Goal: Information Seeking & Learning: Learn about a topic

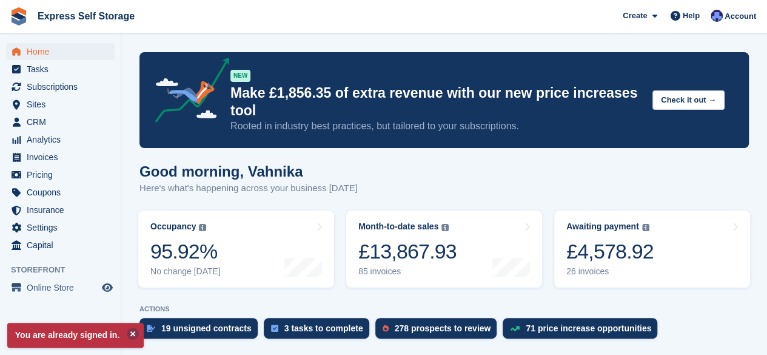
click at [131, 334] on button at bounding box center [133, 334] width 12 height 12
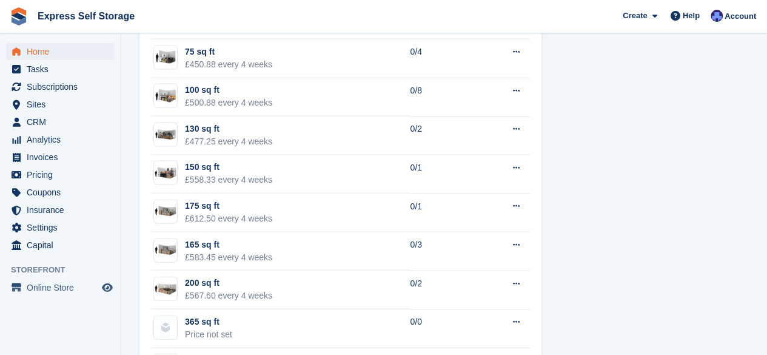
scroll to position [1316, 0]
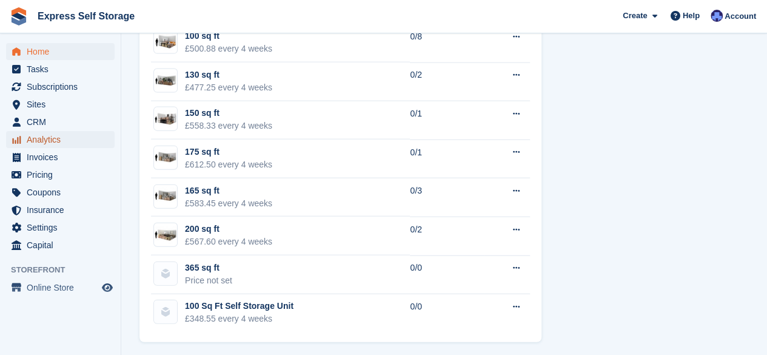
click at [56, 141] on span "Analytics" at bounding box center [63, 139] width 73 height 17
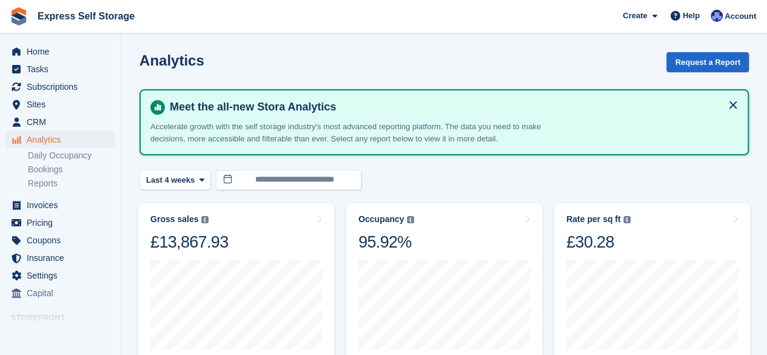
scroll to position [47, 0]
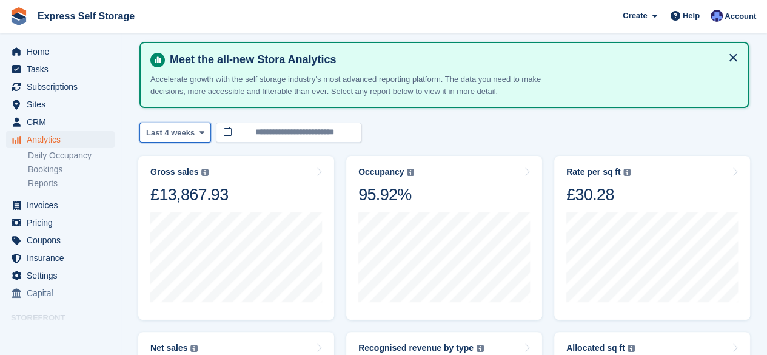
click at [187, 140] on button "Last 4 weeks" at bounding box center [176, 133] width 72 height 20
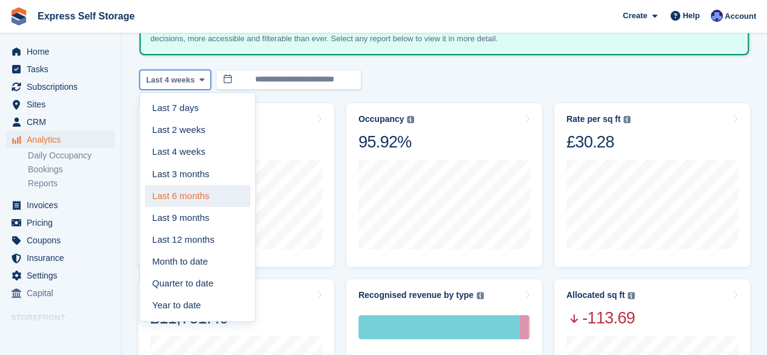
scroll to position [98, 0]
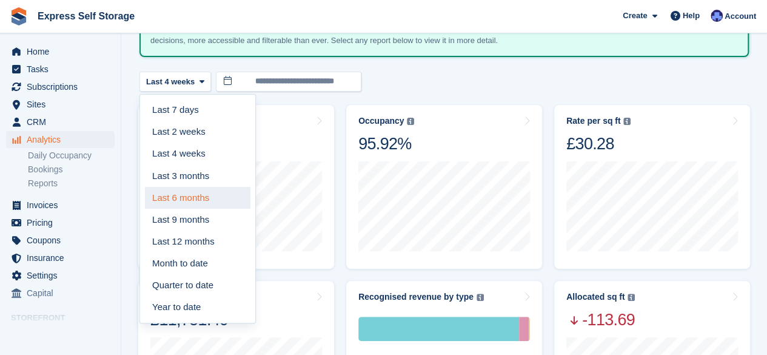
click at [192, 247] on link "Last 12 months" at bounding box center [198, 242] width 106 height 22
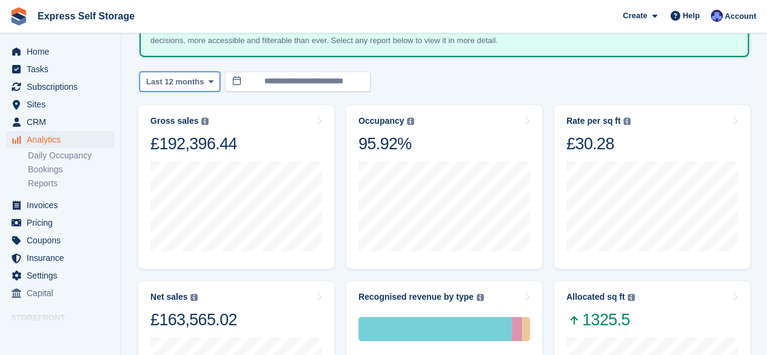
click at [198, 87] on span "Last 12 months" at bounding box center [175, 82] width 58 height 12
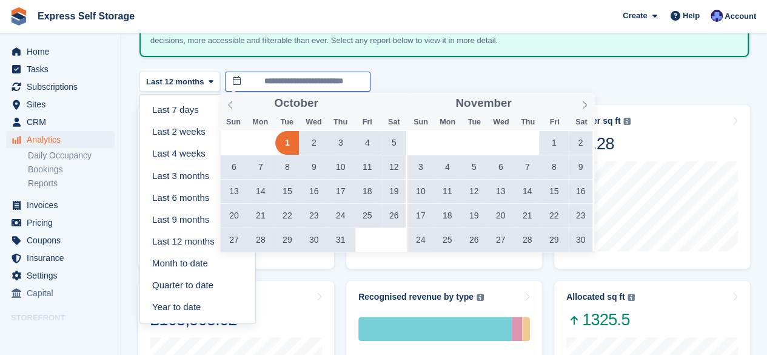
click at [319, 86] on input "**********" at bounding box center [298, 82] width 146 height 20
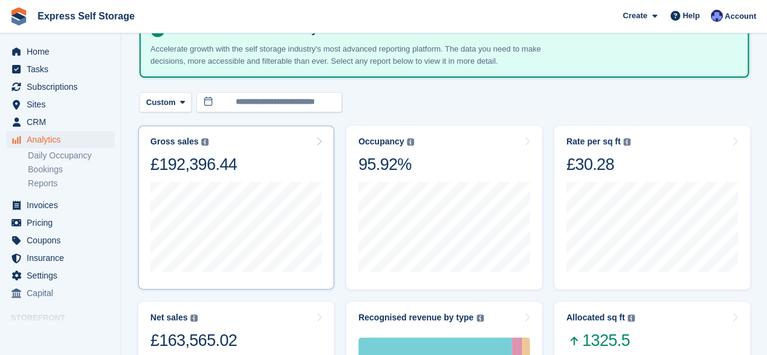
scroll to position [76, 0]
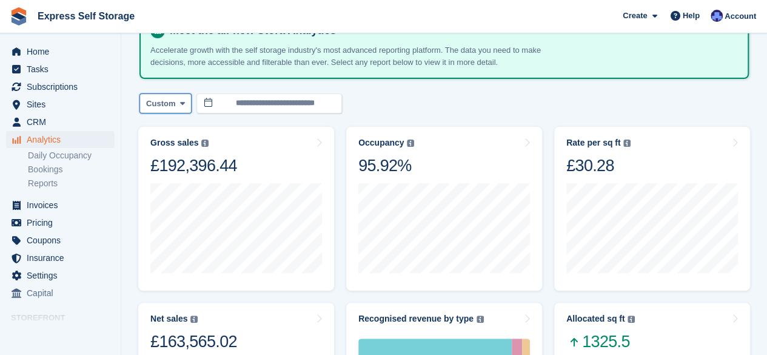
click at [180, 102] on icon at bounding box center [182, 103] width 5 height 8
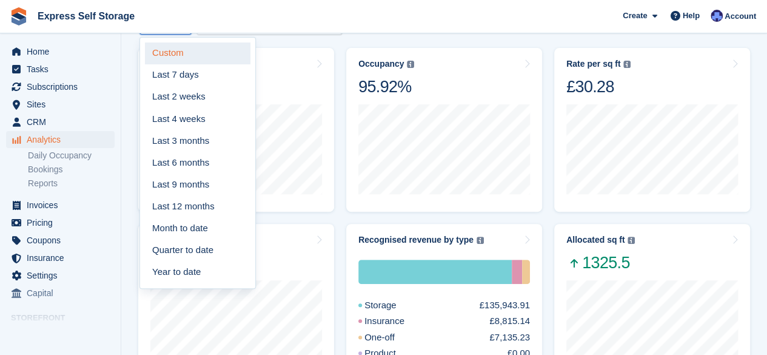
scroll to position [158, 0]
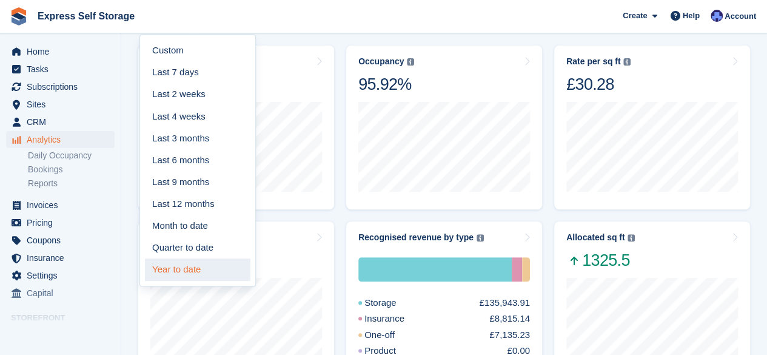
click at [180, 268] on link "Year to date" at bounding box center [198, 269] width 106 height 22
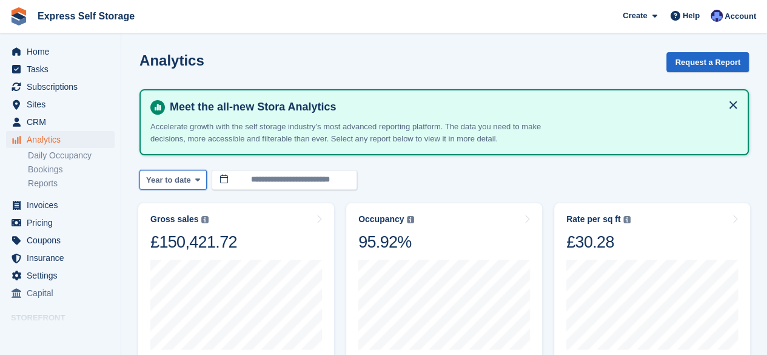
click at [193, 182] on span at bounding box center [198, 180] width 10 height 10
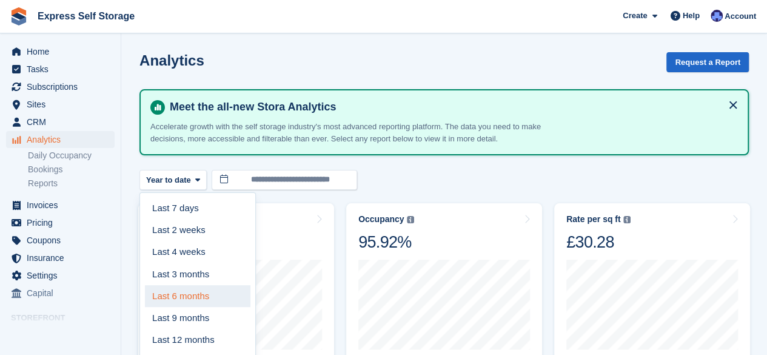
click at [178, 289] on link "Last 6 months" at bounding box center [198, 296] width 106 height 22
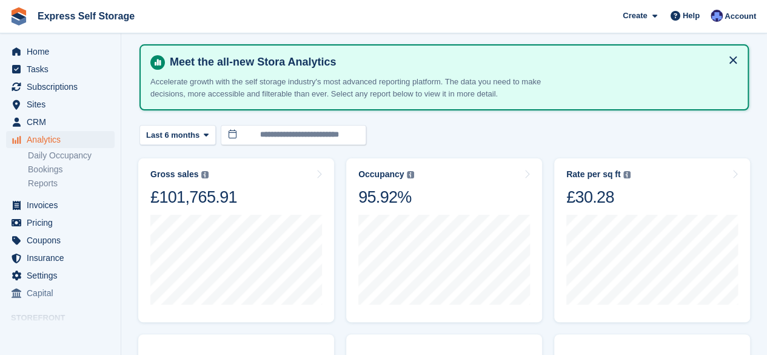
scroll to position [47, 0]
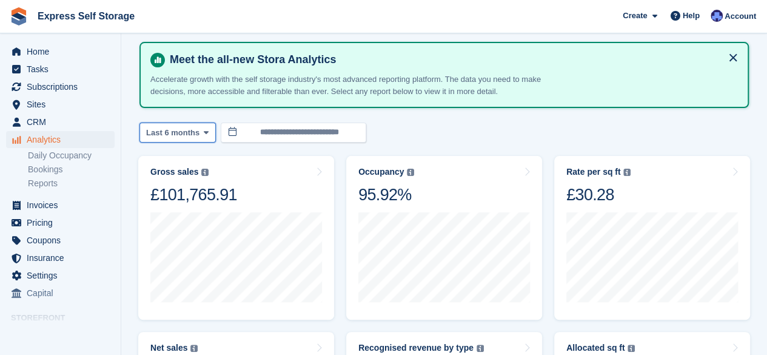
click at [196, 135] on button "Last 6 months" at bounding box center [178, 133] width 76 height 20
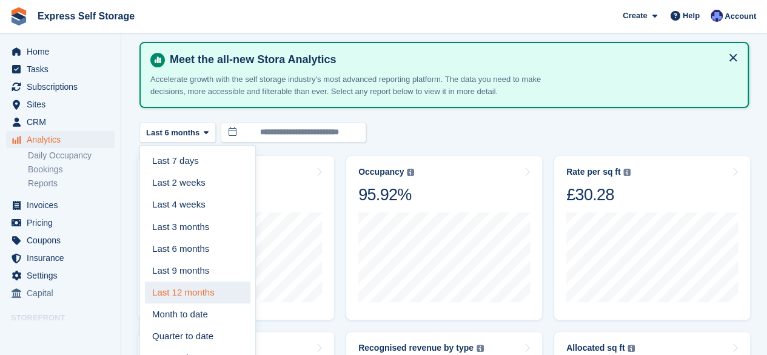
click at [183, 299] on link "Last 12 months" at bounding box center [198, 292] width 106 height 22
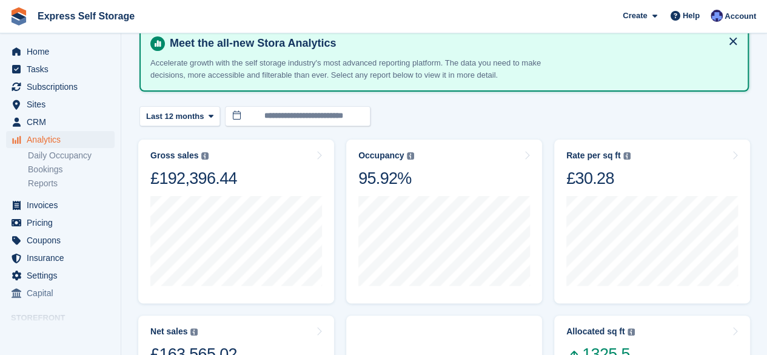
scroll to position [66, 0]
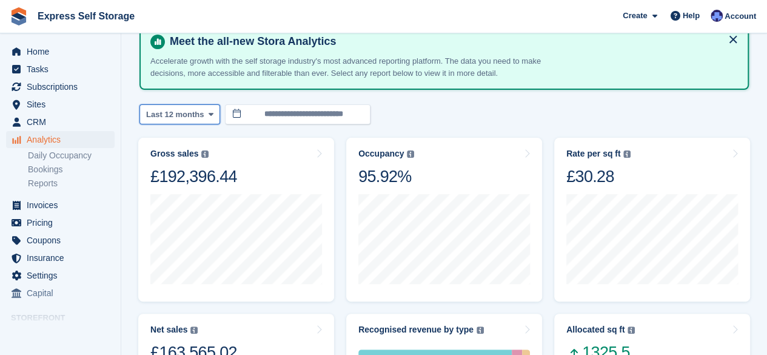
click at [199, 115] on span "Last 12 months" at bounding box center [175, 115] width 58 height 12
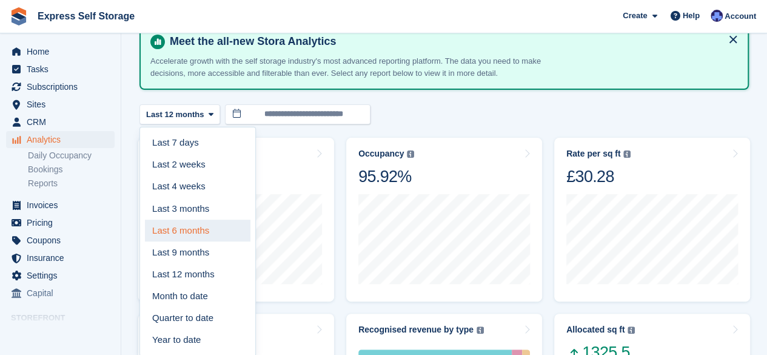
click at [163, 238] on link "Last 6 months" at bounding box center [198, 231] width 106 height 22
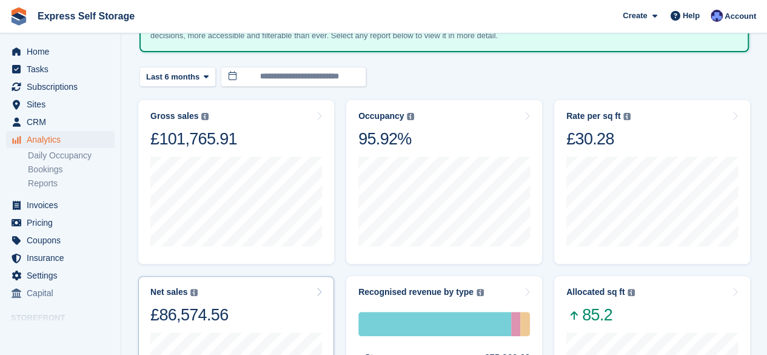
scroll to position [104, 0]
click at [204, 72] on icon at bounding box center [206, 76] width 5 height 8
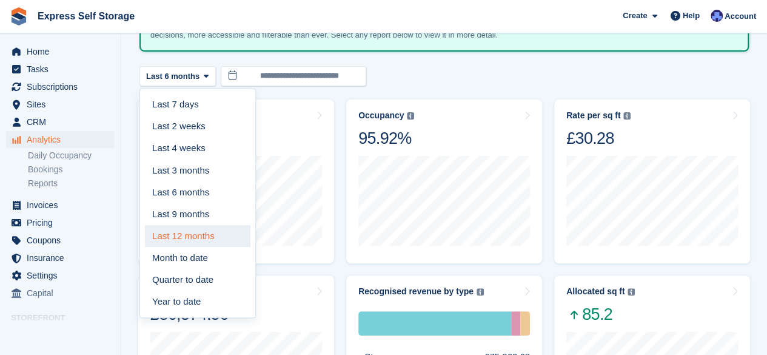
click at [179, 232] on link "Last 12 months" at bounding box center [198, 236] width 106 height 22
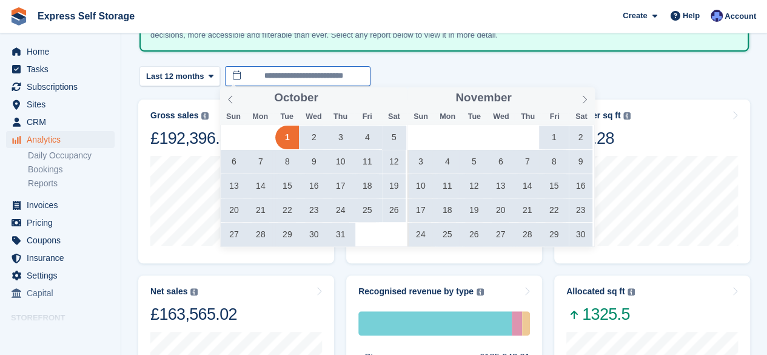
click at [339, 84] on input "**********" at bounding box center [298, 76] width 146 height 20
click at [228, 100] on icon at bounding box center [230, 99] width 8 height 8
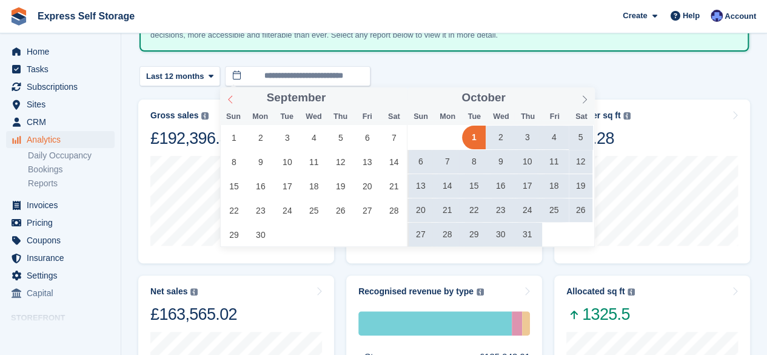
click at [228, 100] on icon at bounding box center [230, 99] width 8 height 8
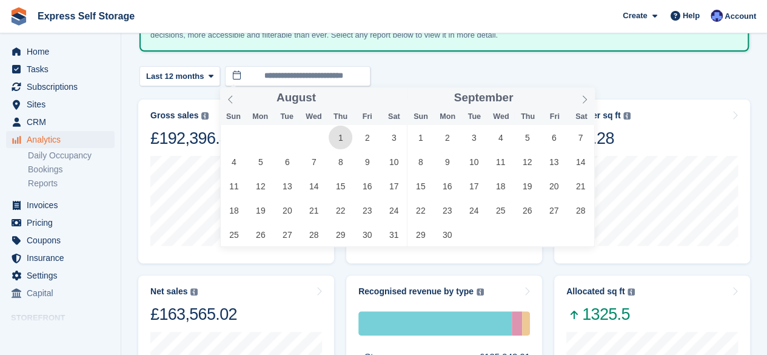
click at [335, 140] on span "1" at bounding box center [341, 138] width 24 height 24
type input "**********"
click at [590, 100] on span at bounding box center [584, 97] width 21 height 21
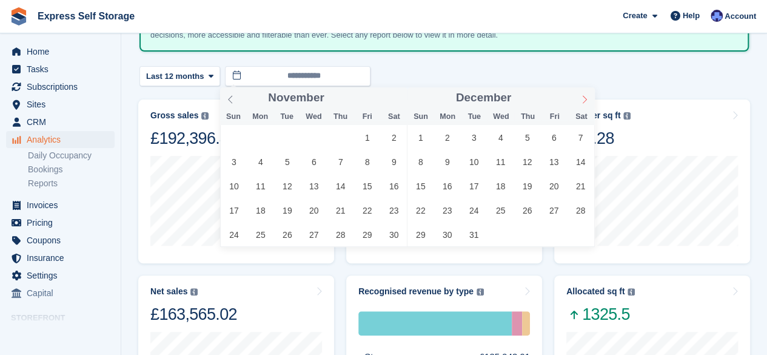
click at [590, 100] on span at bounding box center [584, 97] width 21 height 21
type input "****"
click at [590, 100] on span at bounding box center [584, 97] width 21 height 21
type input "****"
click at [590, 100] on span at bounding box center [584, 97] width 21 height 21
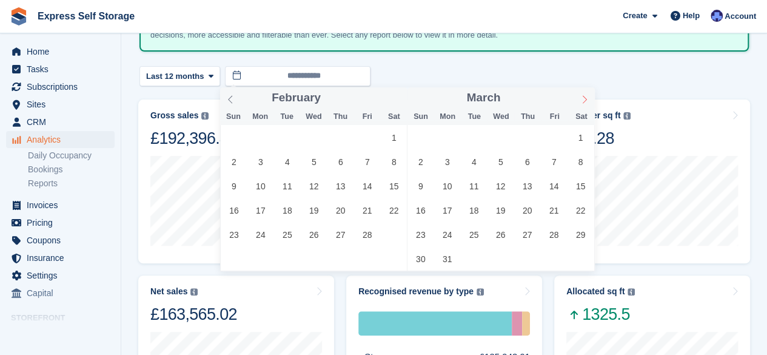
click at [590, 100] on span at bounding box center [584, 97] width 21 height 21
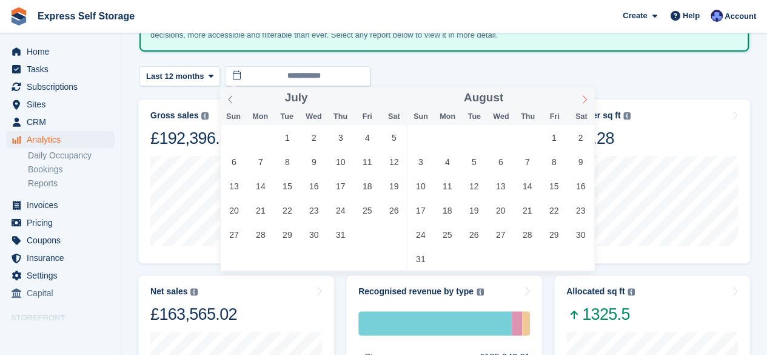
click at [590, 100] on span at bounding box center [584, 97] width 21 height 21
click at [590, 100] on div "September ****" at bounding box center [501, 97] width 187 height 21
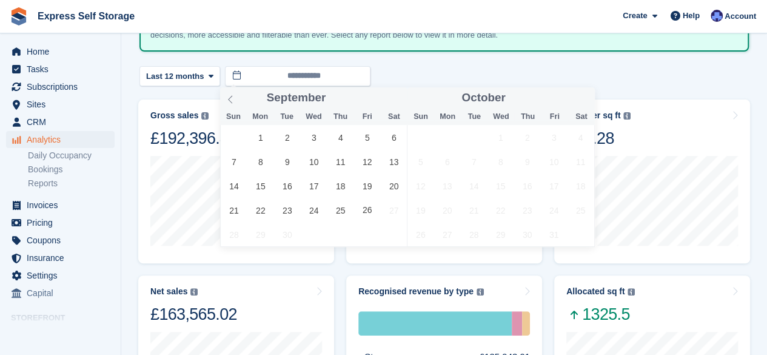
click at [590, 100] on div "October ****" at bounding box center [501, 97] width 187 height 21
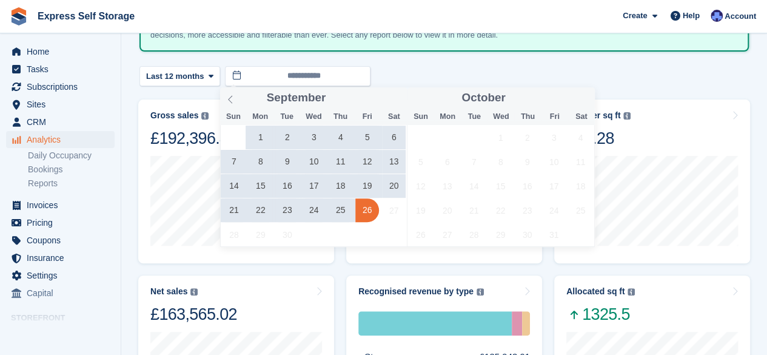
click at [375, 205] on span "26" at bounding box center [367, 210] width 24 height 24
type input "**********"
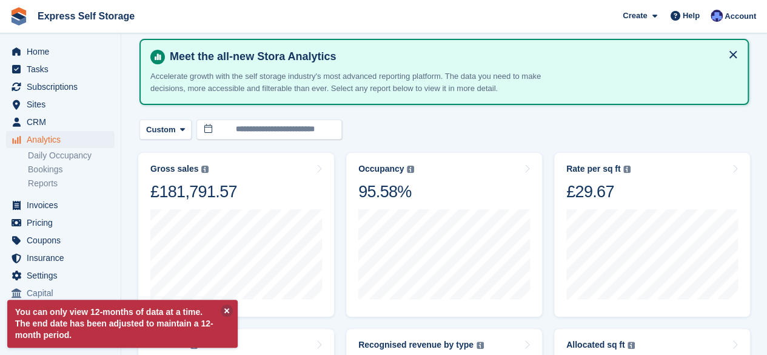
scroll to position [51, 0]
click at [182, 121] on button "Custom" at bounding box center [166, 129] width 52 height 20
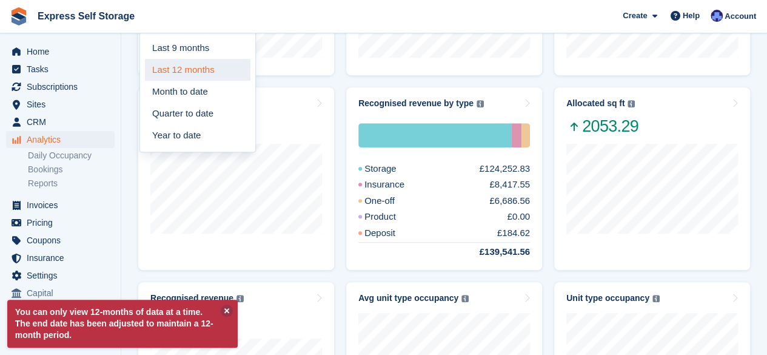
scroll to position [291, 0]
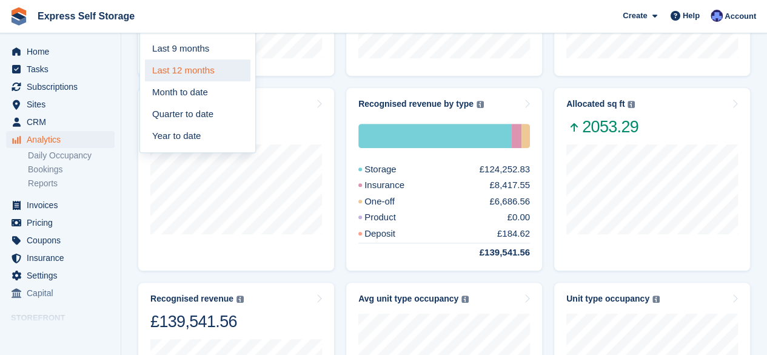
click at [215, 71] on link "Last 12 months" at bounding box center [198, 70] width 106 height 22
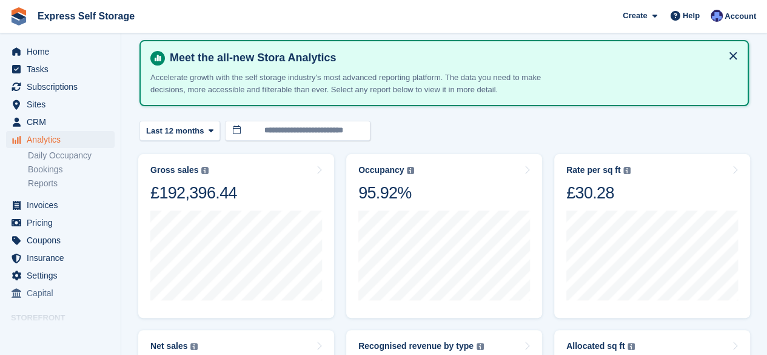
scroll to position [49, 0]
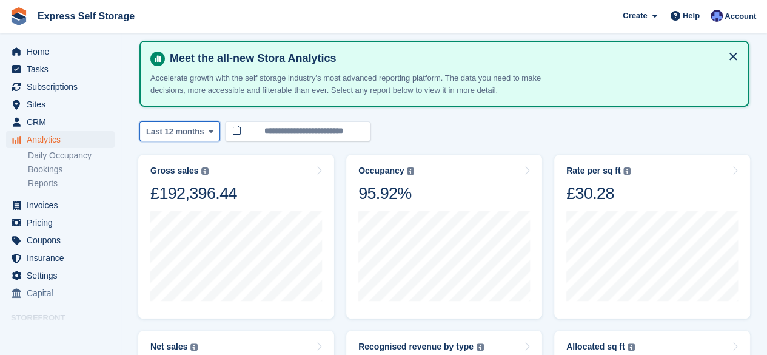
click at [200, 126] on button "Last 12 months" at bounding box center [180, 131] width 81 height 20
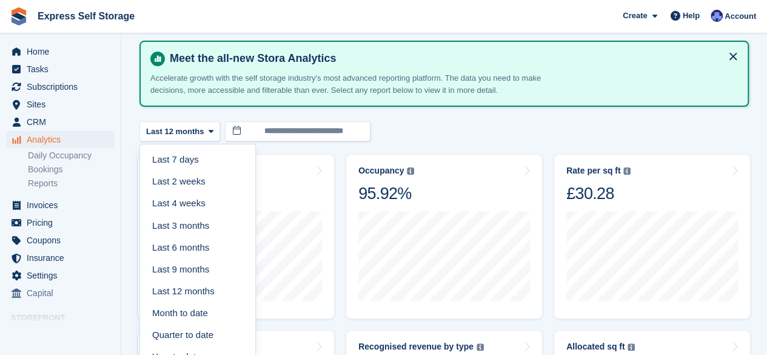
click at [411, 126] on div "**********" at bounding box center [445, 131] width 610 height 20
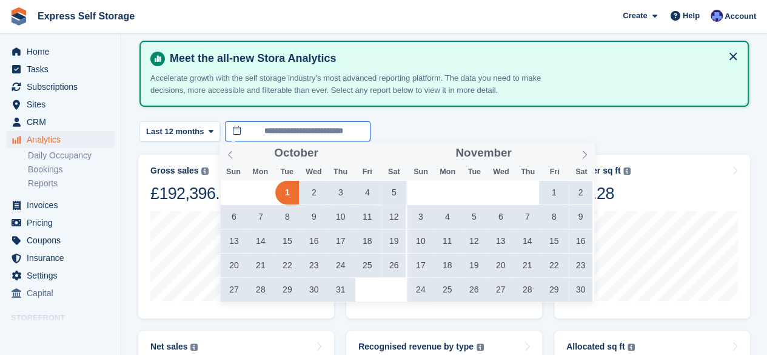
click at [335, 134] on input "**********" at bounding box center [298, 131] width 146 height 20
click at [234, 152] on icon at bounding box center [230, 154] width 8 height 8
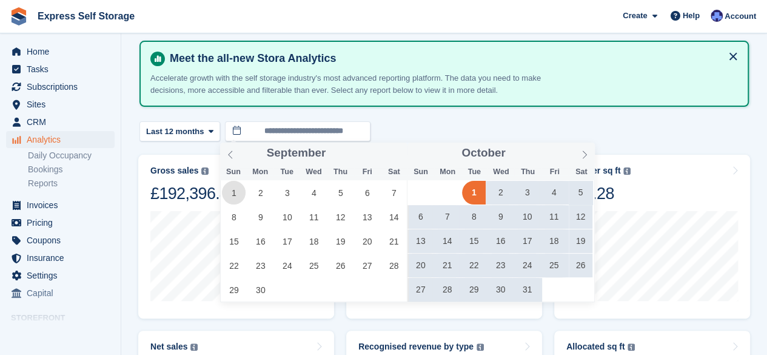
click at [236, 195] on span "1" at bounding box center [234, 193] width 24 height 24
type input "**********"
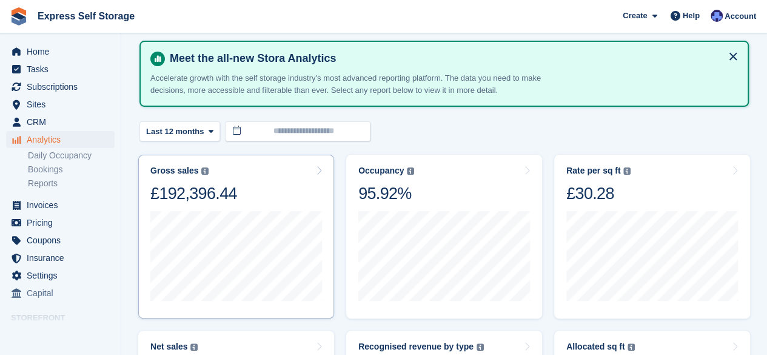
click at [268, 303] on div at bounding box center [236, 256] width 172 height 104
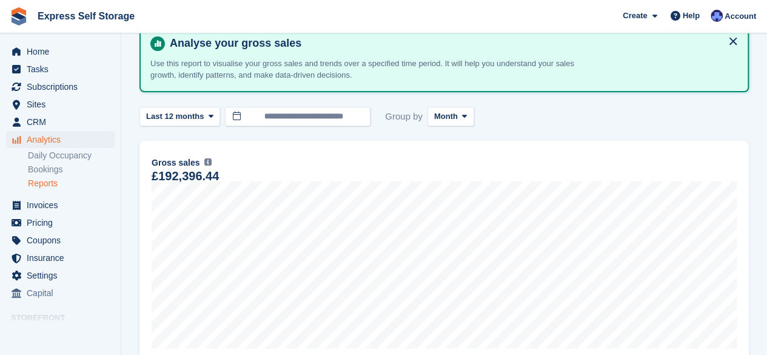
scroll to position [64, 0]
click at [434, 121] on span "Month" at bounding box center [446, 117] width 24 height 12
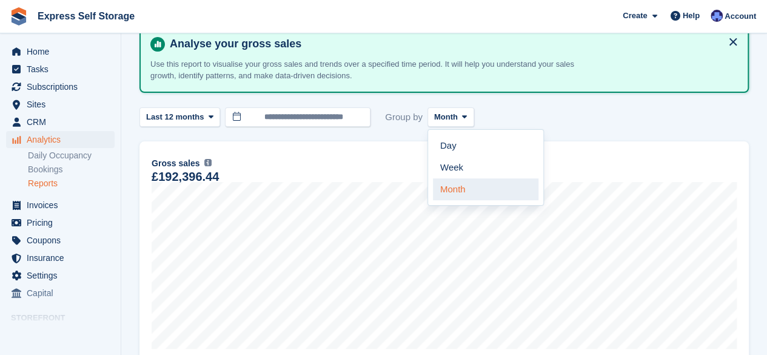
click at [448, 184] on link "Month" at bounding box center [486, 189] width 106 height 22
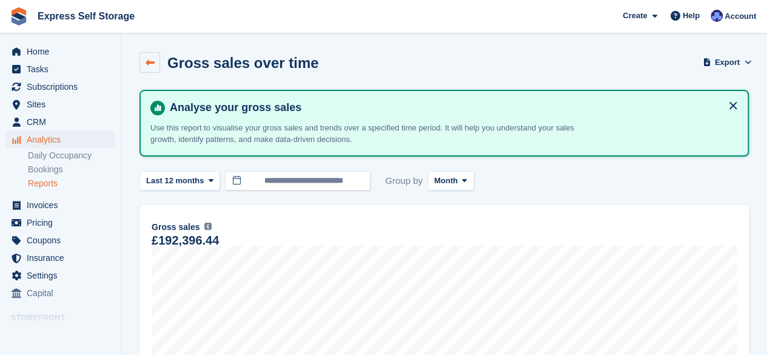
click at [151, 58] on icon at bounding box center [150, 62] width 9 height 9
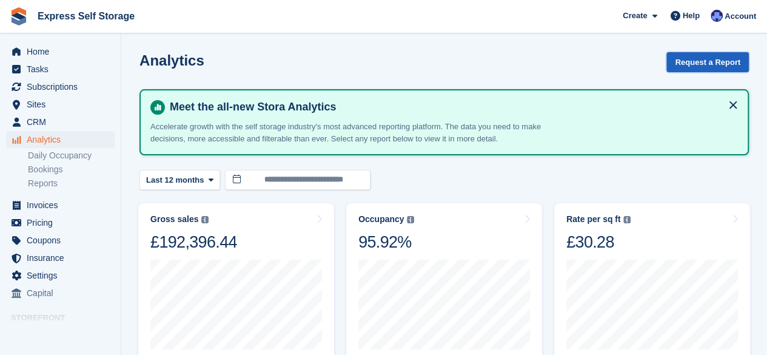
click at [715, 61] on button "Request a Report" at bounding box center [708, 62] width 83 height 20
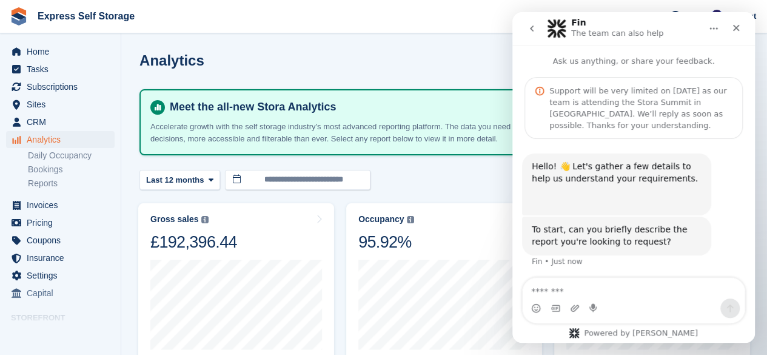
scroll to position [1, 0]
click at [560, 287] on textarea "Message…" at bounding box center [634, 288] width 222 height 21
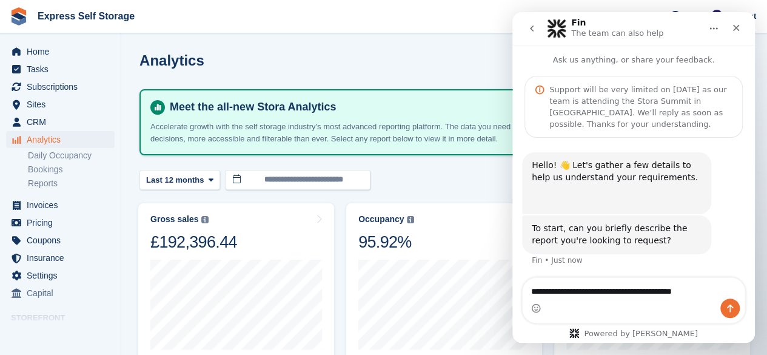
type textarea "**********"
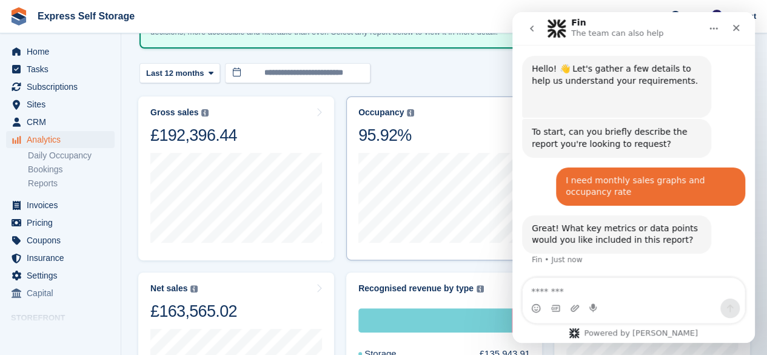
scroll to position [114, 0]
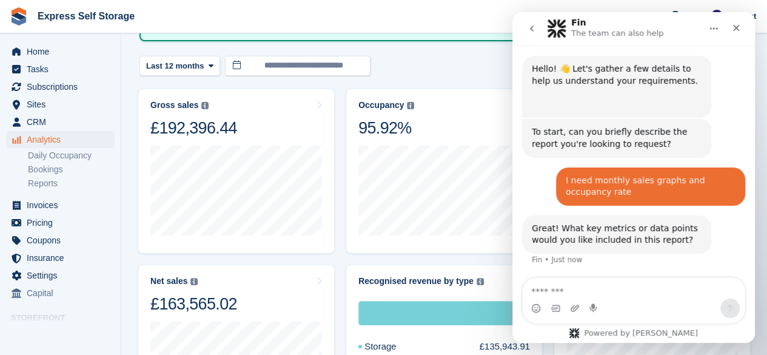
drag, startPoint x: 671, startPoint y: 16, endPoint x: 482, endPoint y: 45, distance: 191.5
click at [513, 45] on html "Fin The team can also help Ask us anything, or share your feedback. Support wil…" at bounding box center [634, 177] width 243 height 331
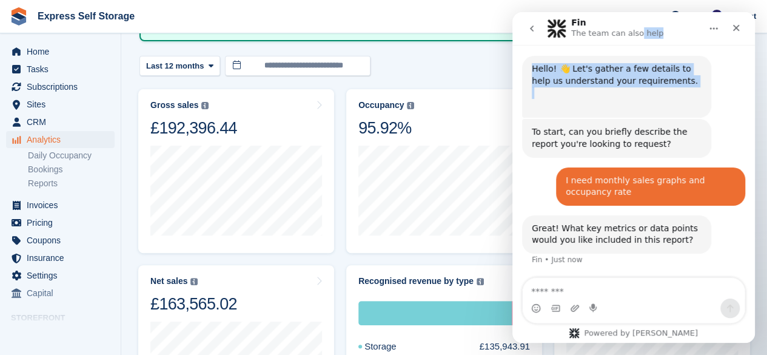
drag, startPoint x: 635, startPoint y: 19, endPoint x: 653, endPoint y: 90, distance: 73.4
click at [653, 90] on div "Fin The team can also help Ask us anything, or share your feedback. Support wil…" at bounding box center [634, 177] width 243 height 331
click at [710, 24] on icon "Home" at bounding box center [714, 29] width 10 height 10
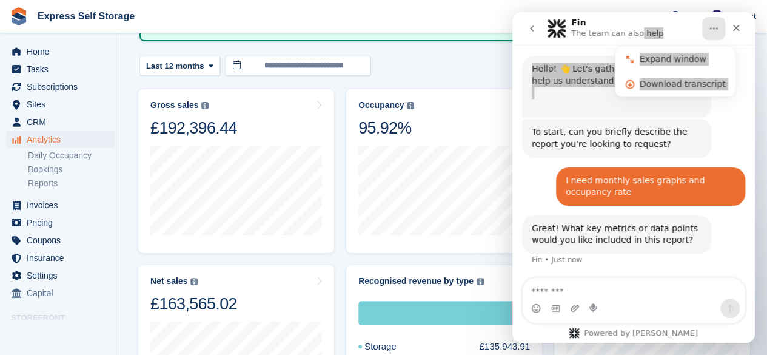
click at [484, 38] on div "Meet the all-new Stora Analytics Accelerate growth with the self storage indust…" at bounding box center [445, 8] width 610 height 67
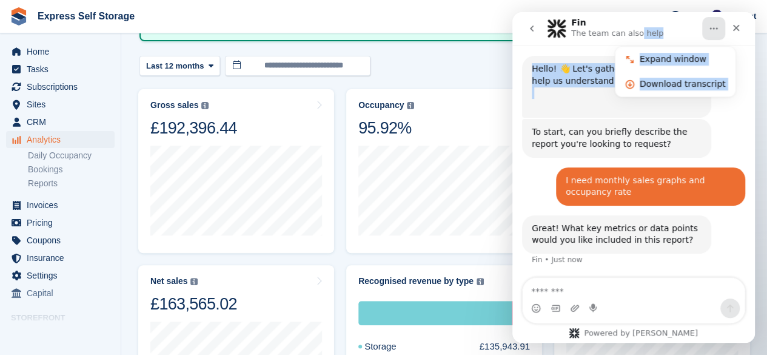
click at [531, 27] on icon "go back" at bounding box center [532, 29] width 10 height 10
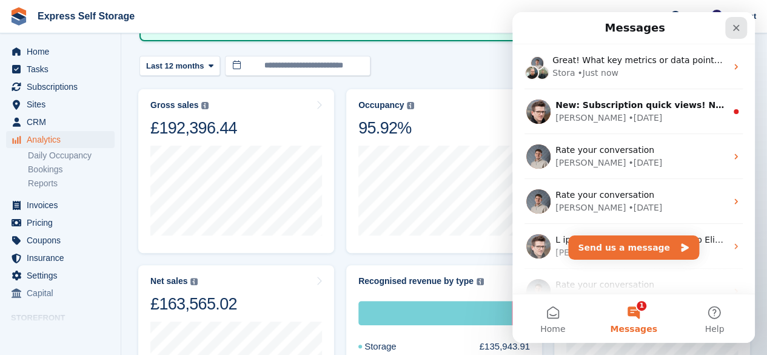
click at [732, 23] on icon "Close" at bounding box center [737, 28] width 10 height 10
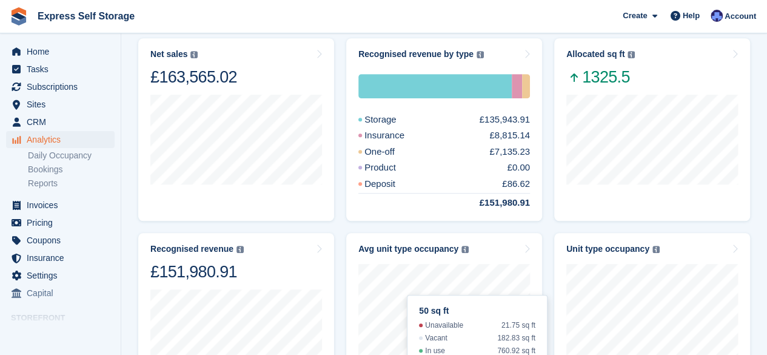
scroll to position [342, 0]
click at [522, 56] on div "Recognised revenue by type The sum of all finalised invoices, after discount an…" at bounding box center [445, 54] width 172 height 10
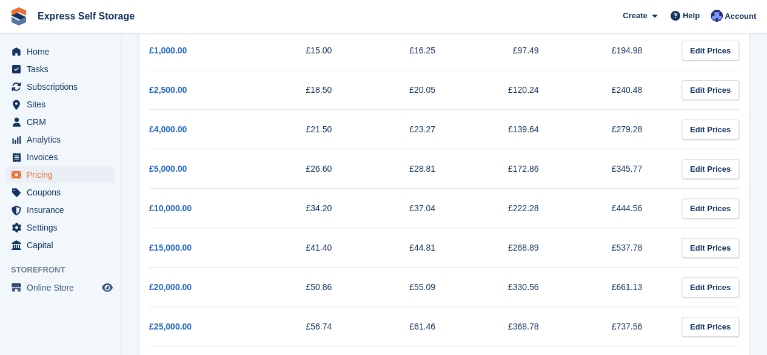
scroll to position [197, 0]
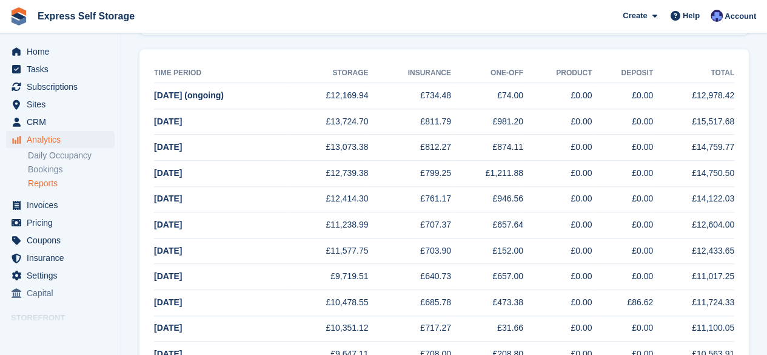
scroll to position [405, 0]
